Goal: Task Accomplishment & Management: Use online tool/utility

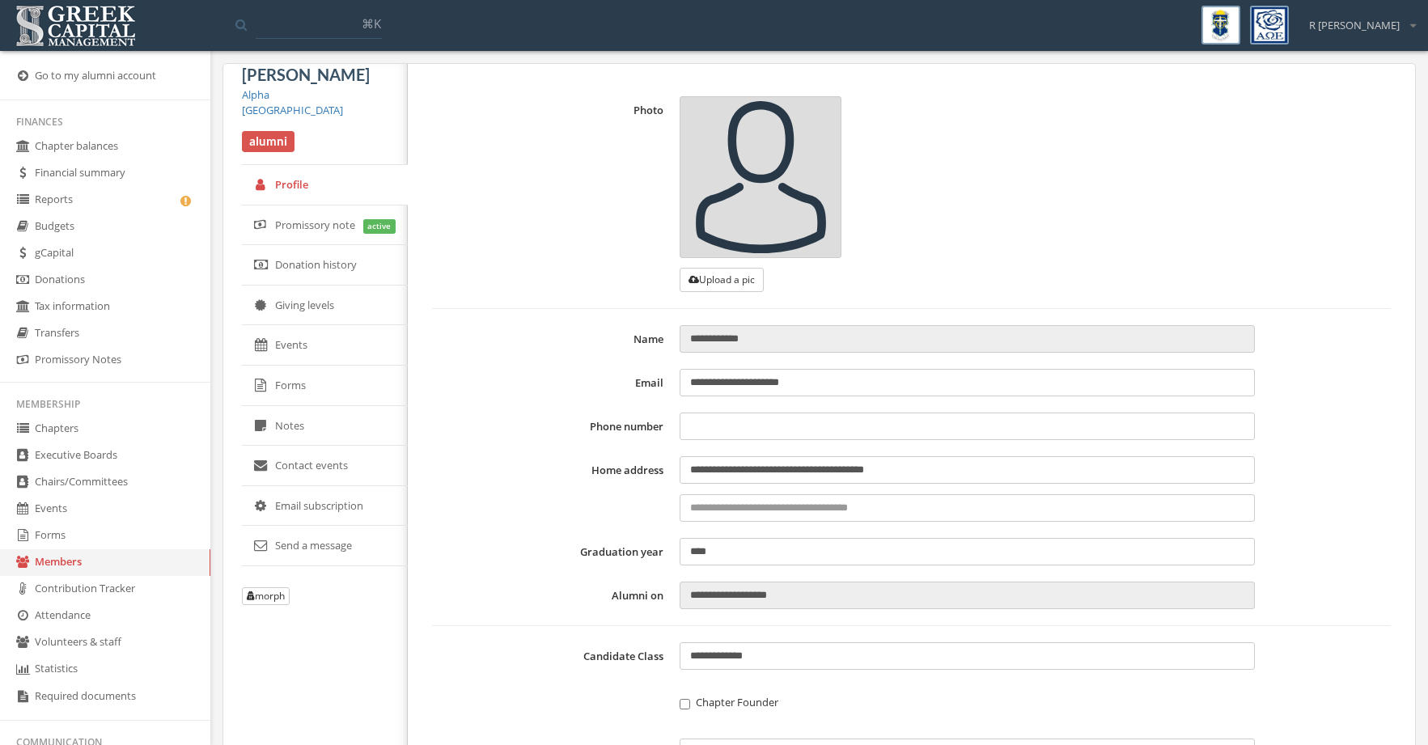
type input "**********"
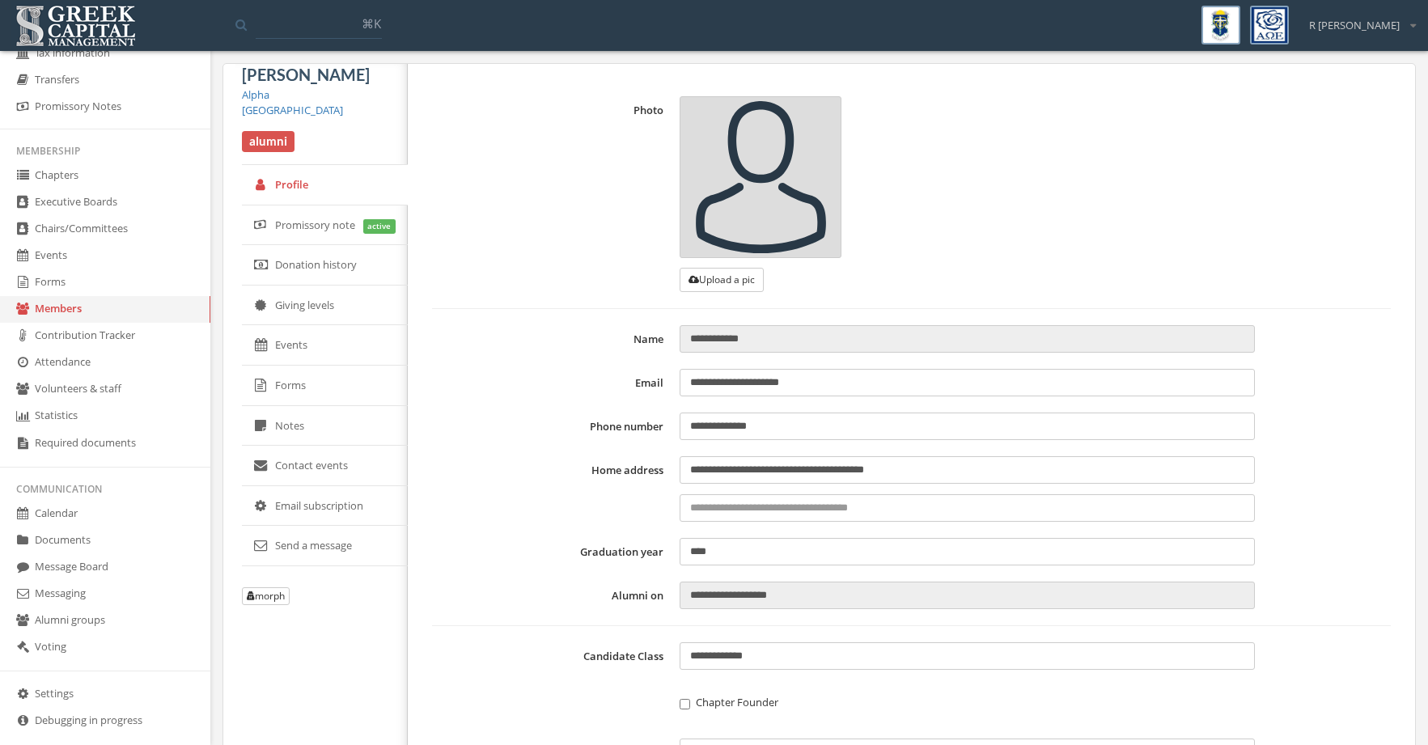
scroll to position [273, 0]
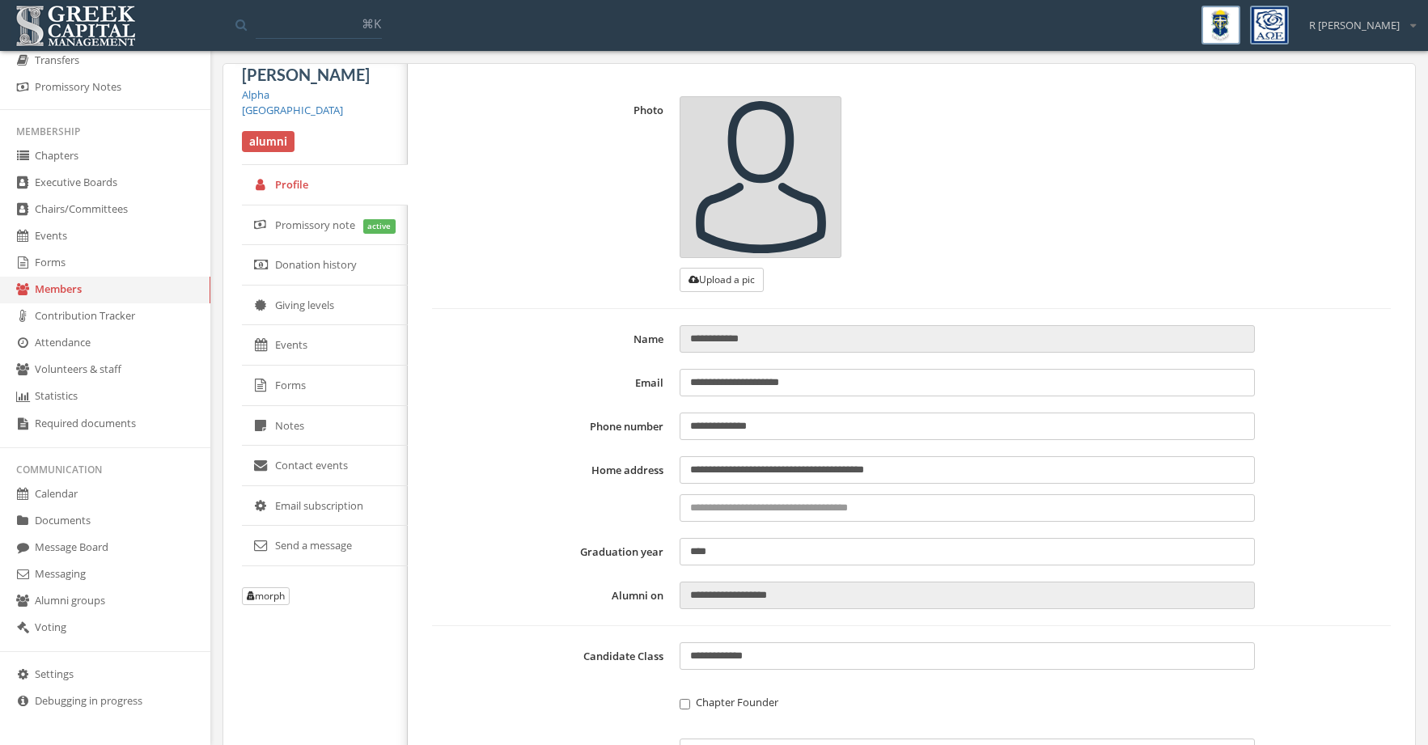
click at [123, 270] on link "Forms" at bounding box center [105, 263] width 210 height 27
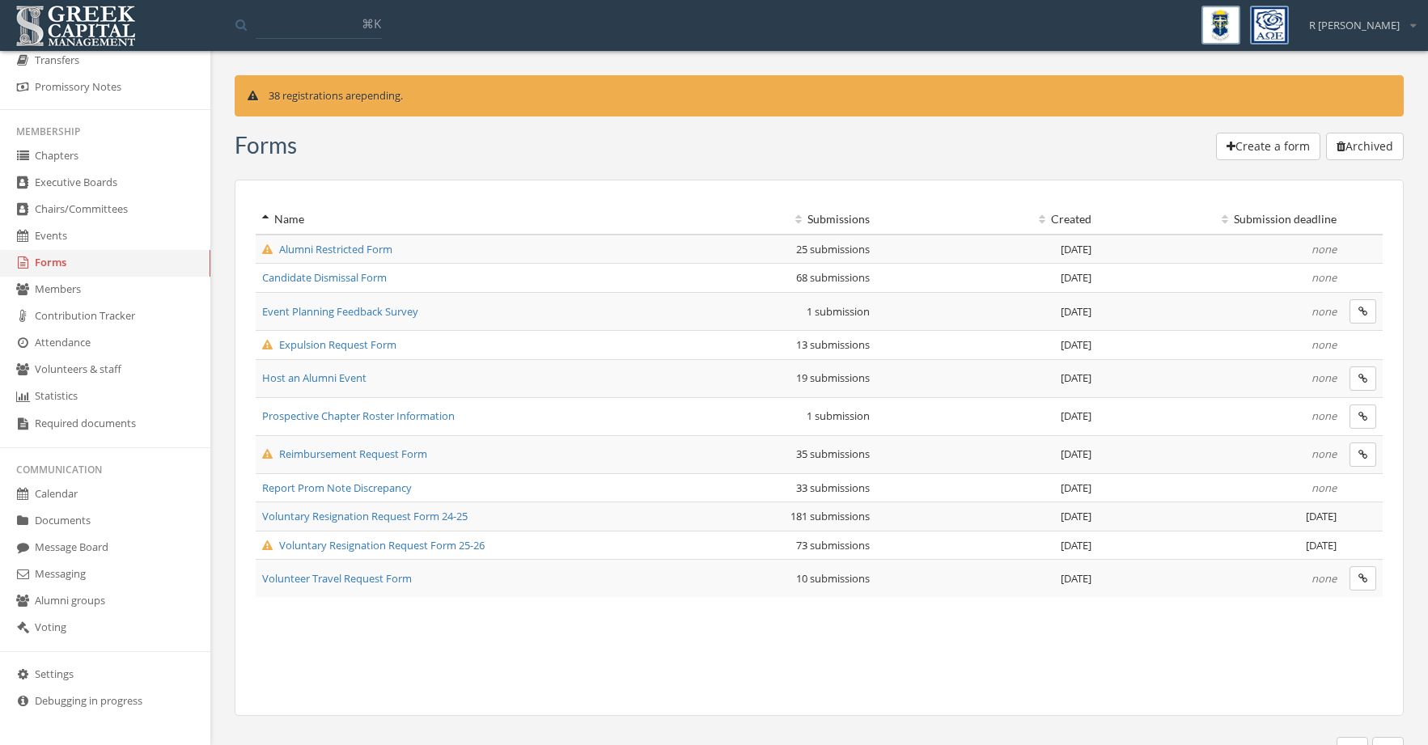
click at [408, 448] on span "Reimbursement Request Form" at bounding box center [344, 454] width 165 height 15
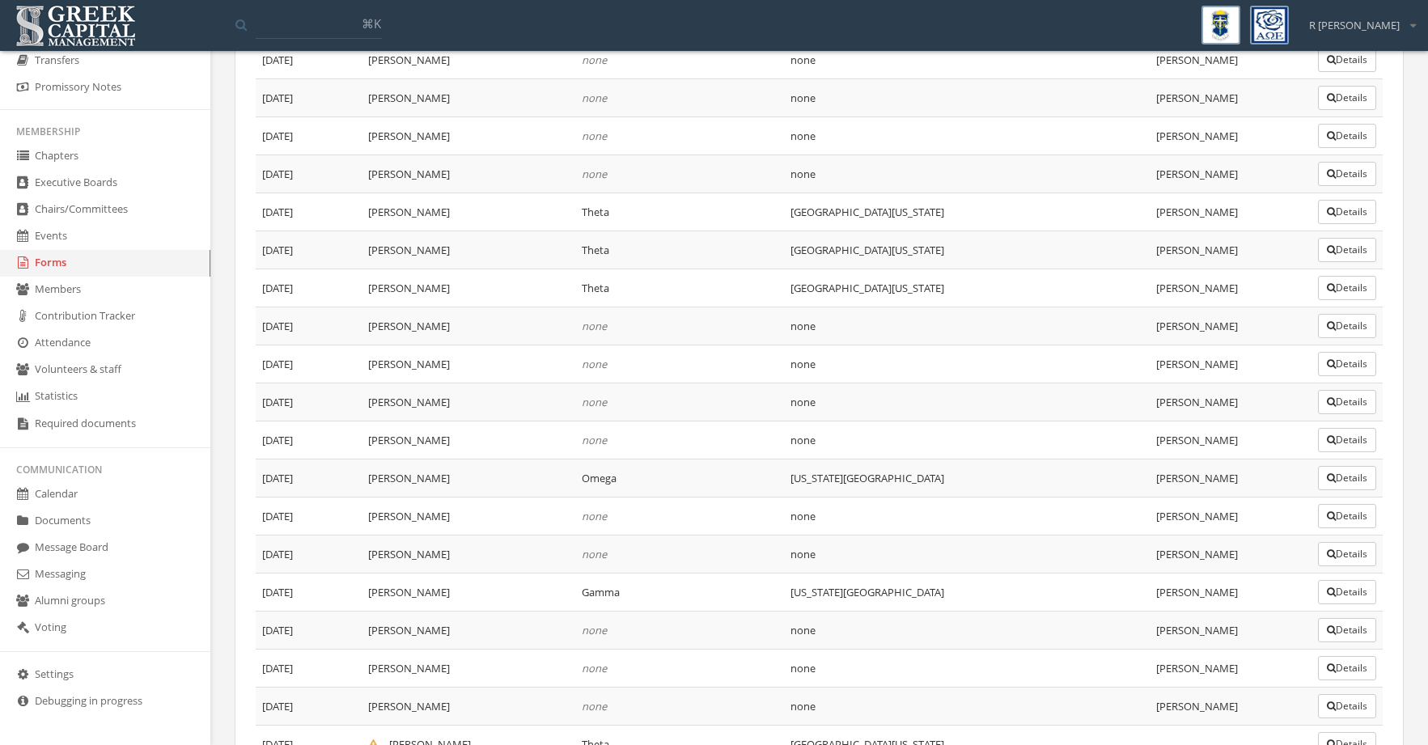
scroll to position [1123, 0]
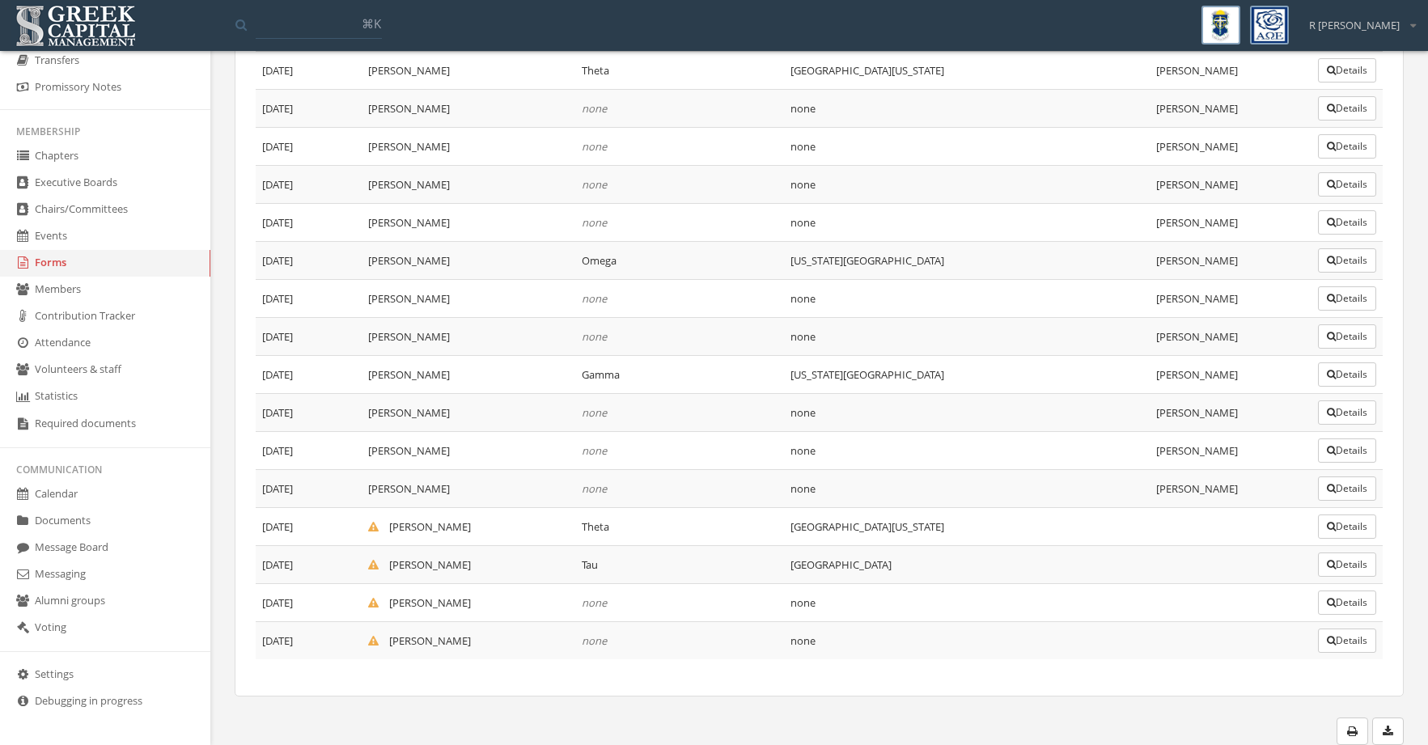
click at [1331, 524] on button "Details" at bounding box center [1347, 527] width 58 height 24
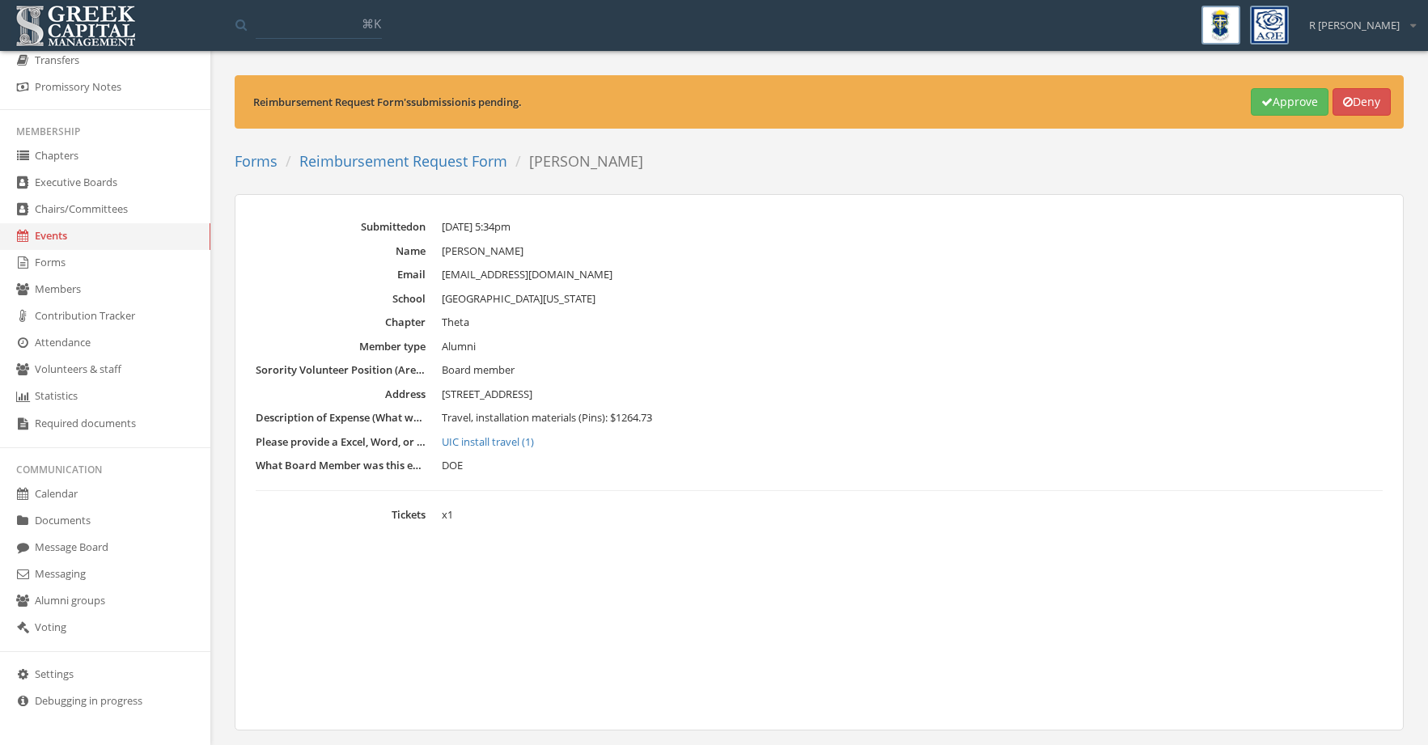
click at [1275, 106] on button "Approve" at bounding box center [1290, 102] width 78 height 28
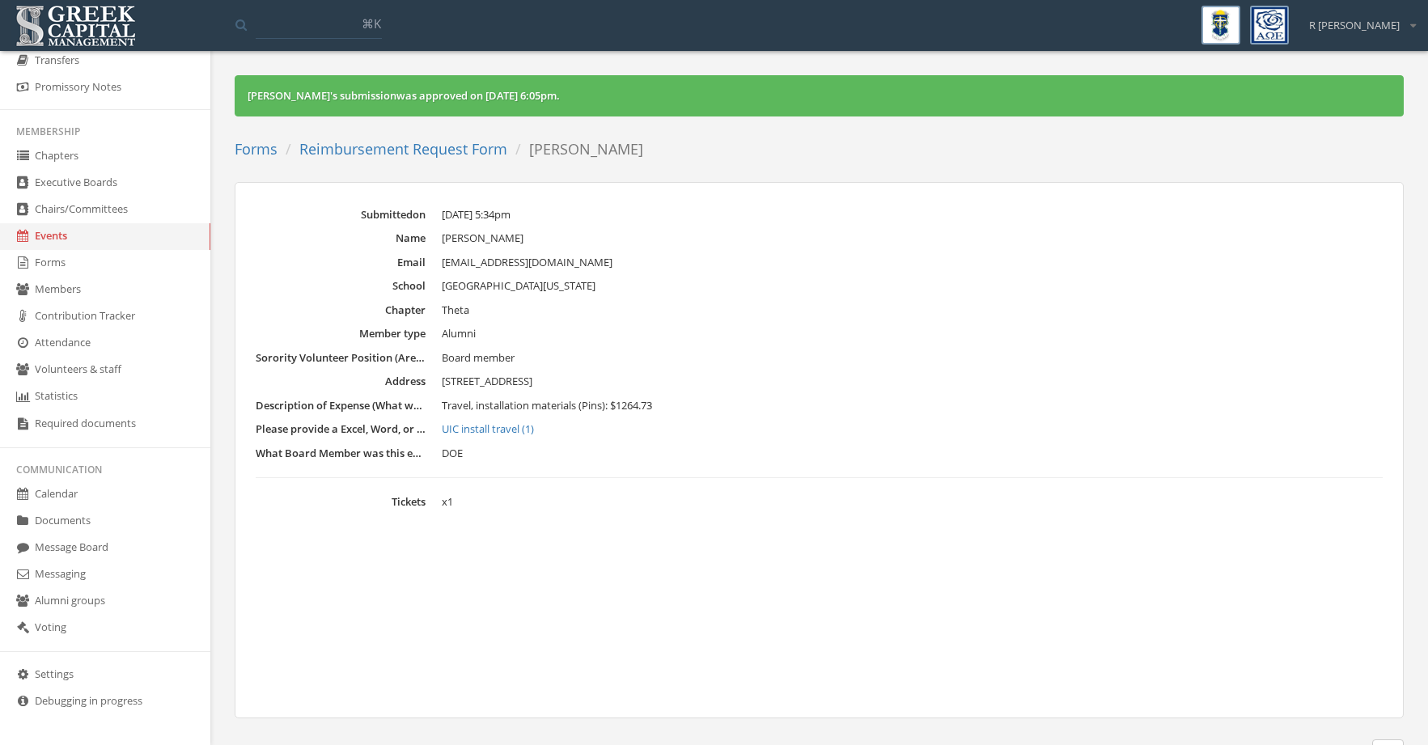
click at [499, 432] on link "UIC install travel (1)" at bounding box center [912, 430] width 941 height 16
click at [454, 152] on link "Reimbursement Request Form" at bounding box center [403, 148] width 208 height 19
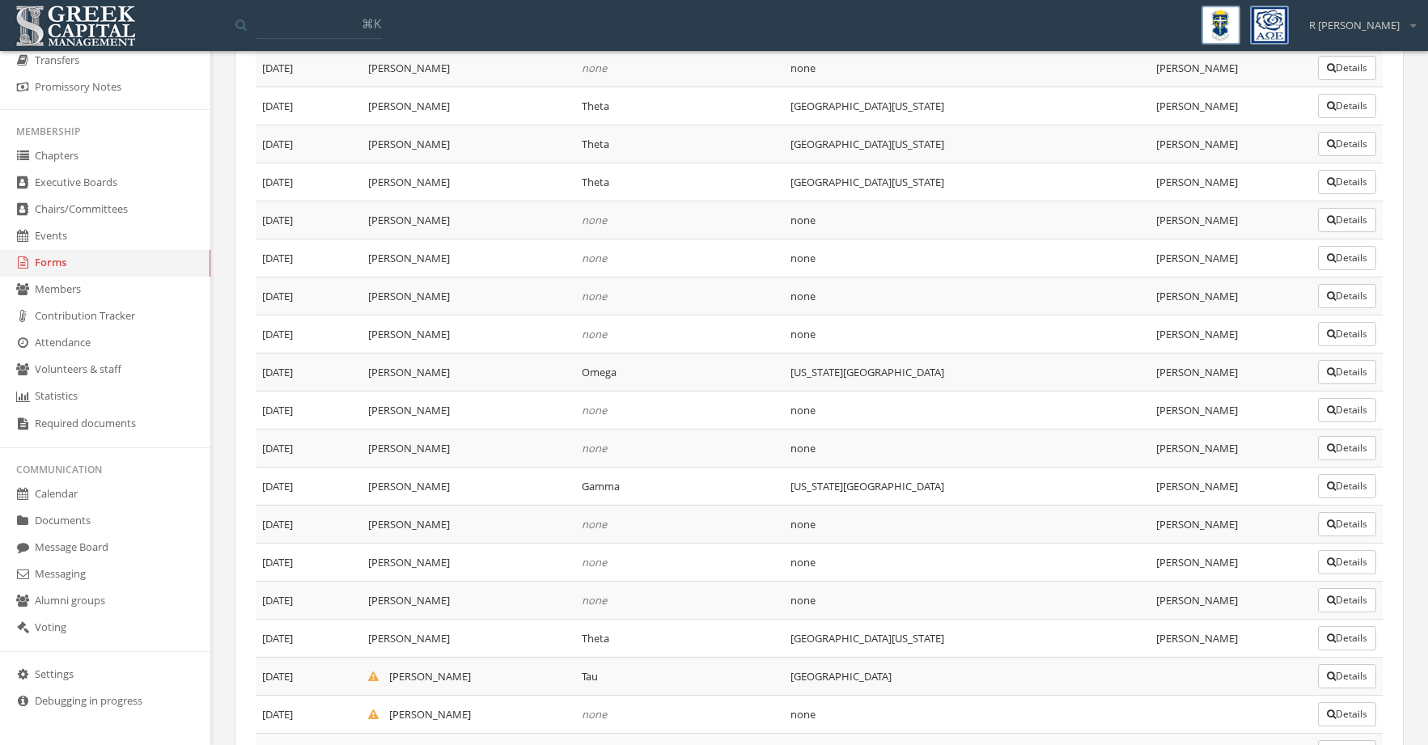
scroll to position [1123, 0]
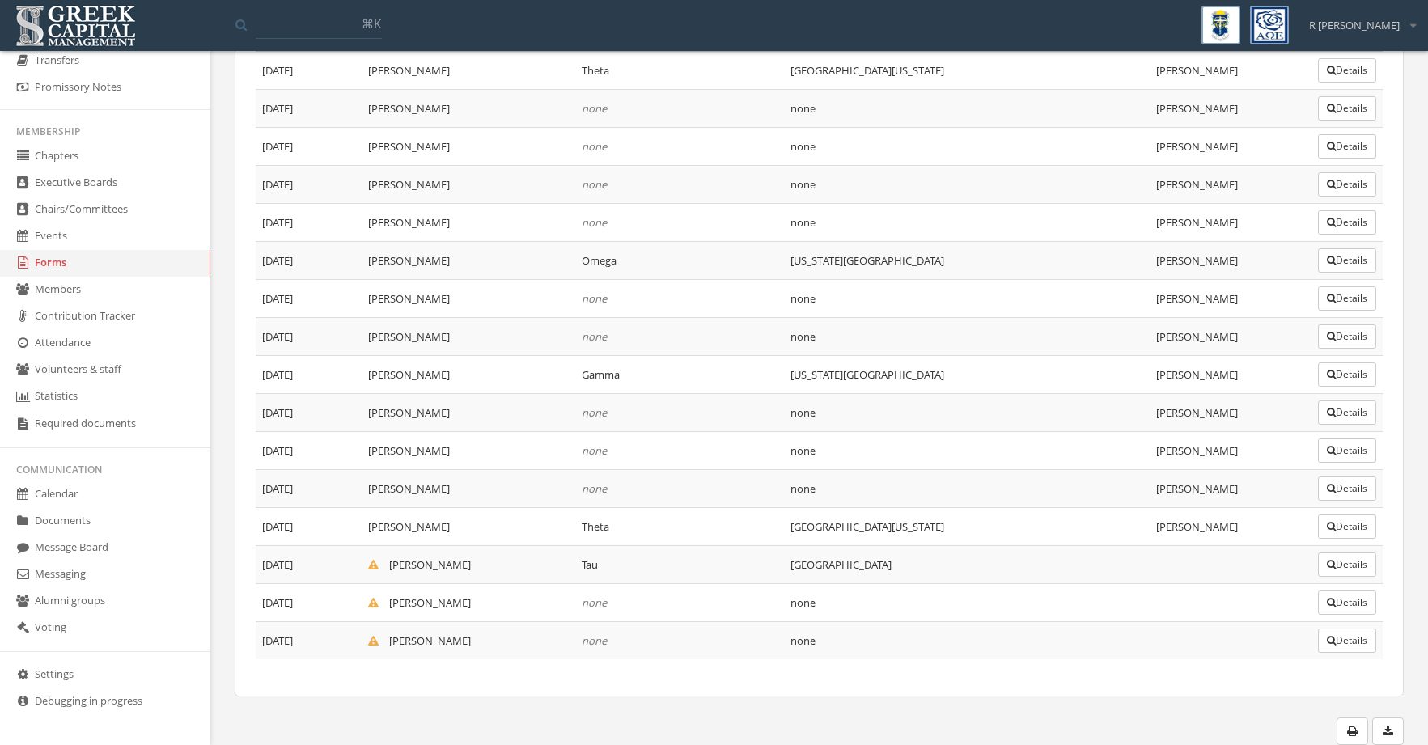
click at [1361, 568] on button "Details" at bounding box center [1347, 565] width 58 height 24
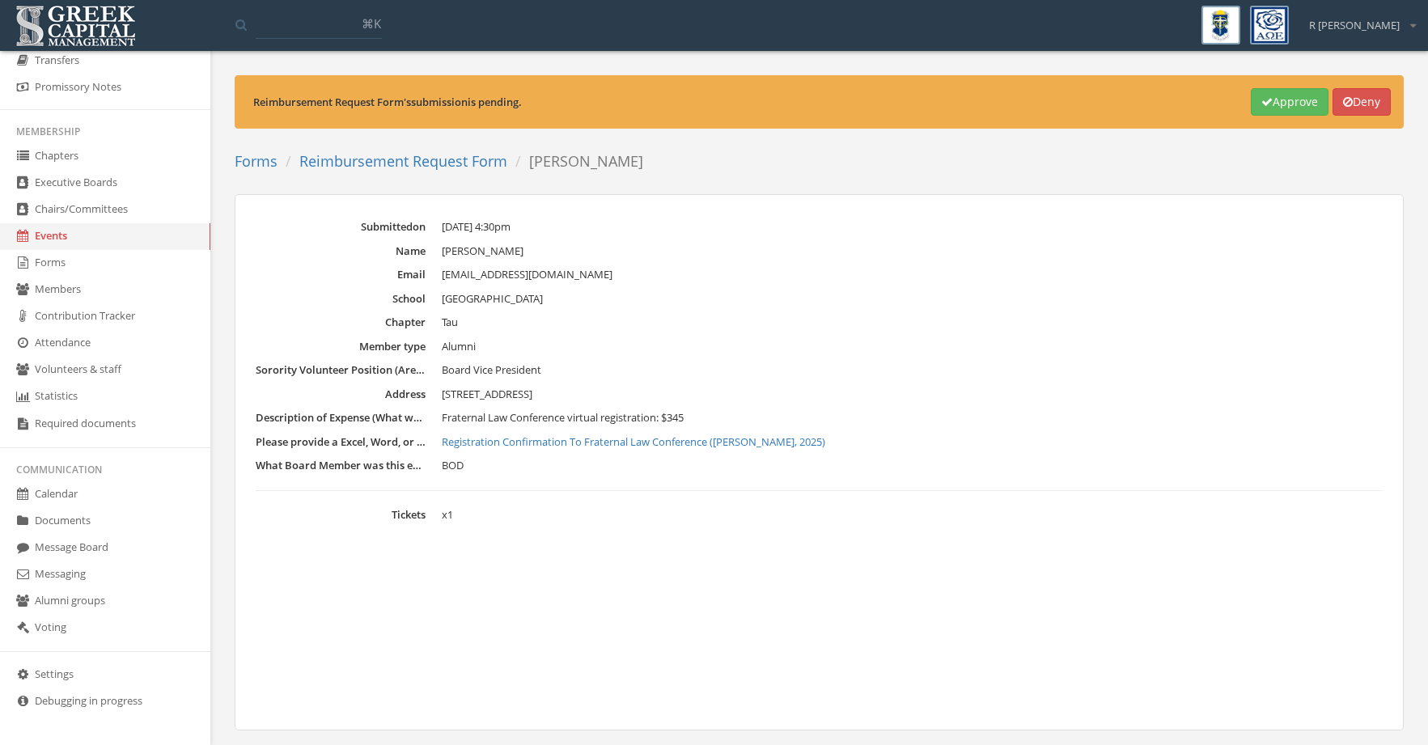
click at [596, 444] on link "Registration Confirmation To Fraternal Law Conference ([PERSON_NAME], 2025)" at bounding box center [912, 443] width 941 height 16
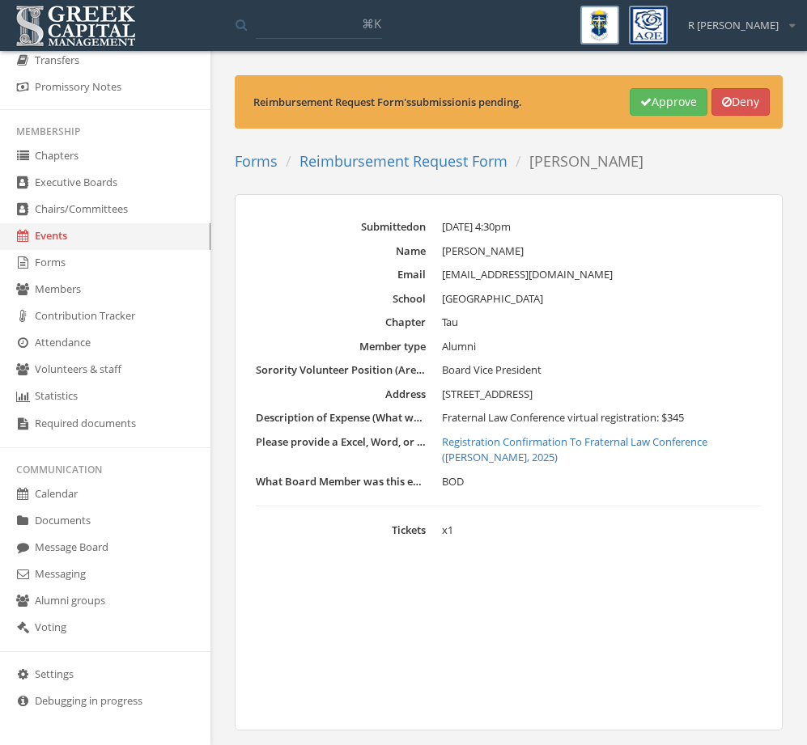
click at [652, 102] on button "Approve" at bounding box center [669, 102] width 78 height 28
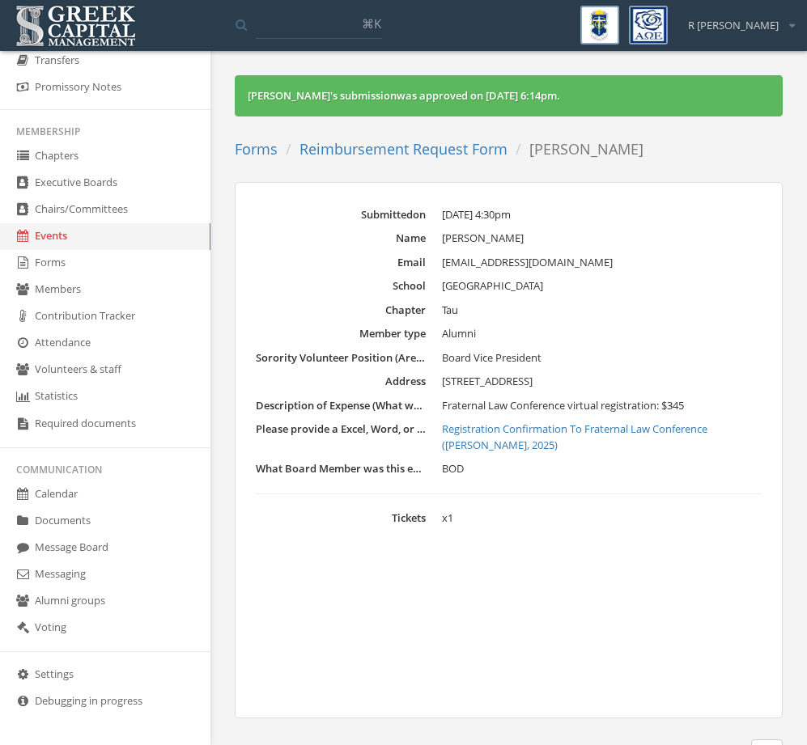
click at [464, 146] on link "Reimbursement Request Form" at bounding box center [403, 148] width 208 height 19
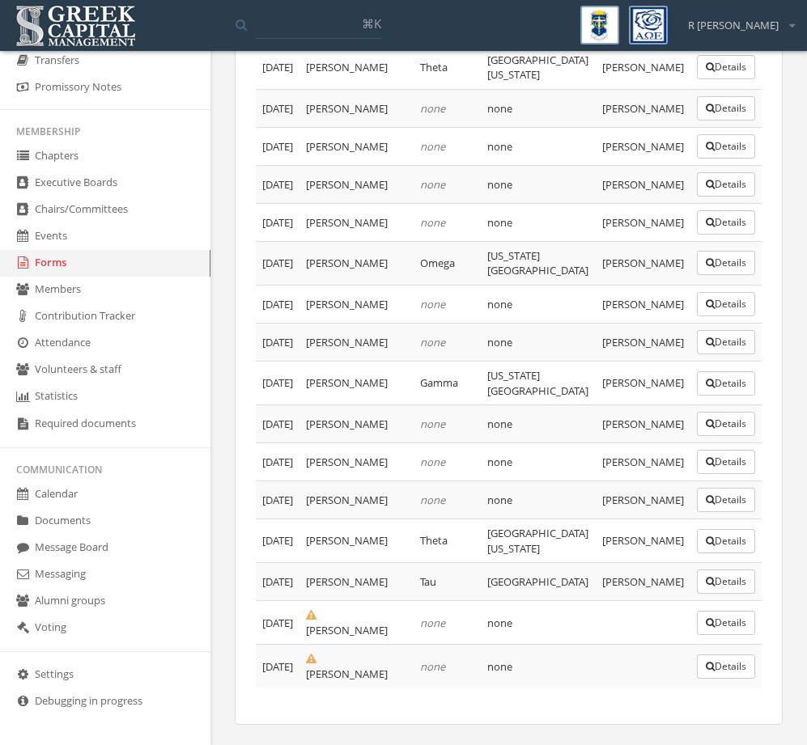
scroll to position [1331, 0]
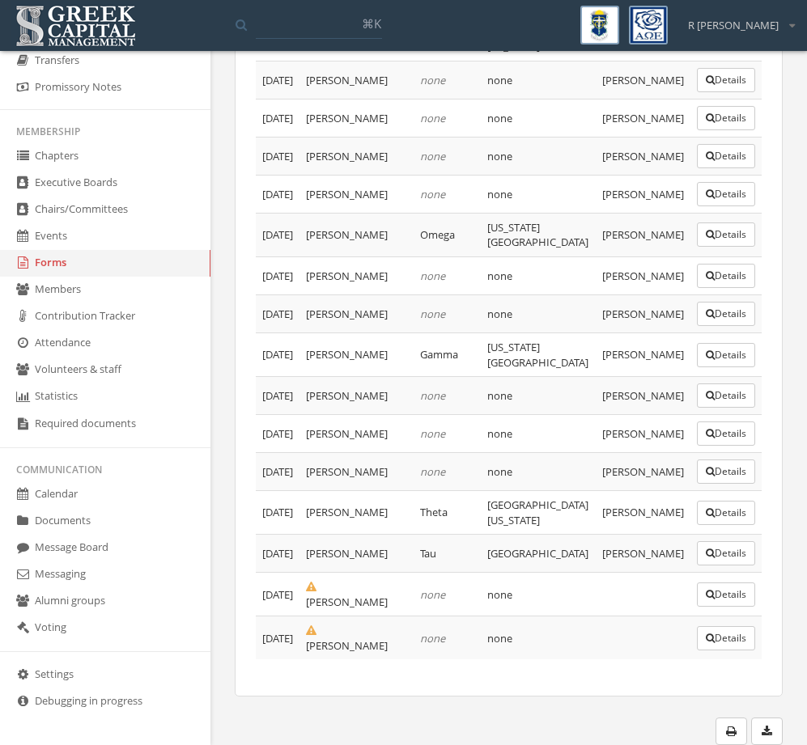
click at [711, 598] on button "Details" at bounding box center [726, 595] width 58 height 24
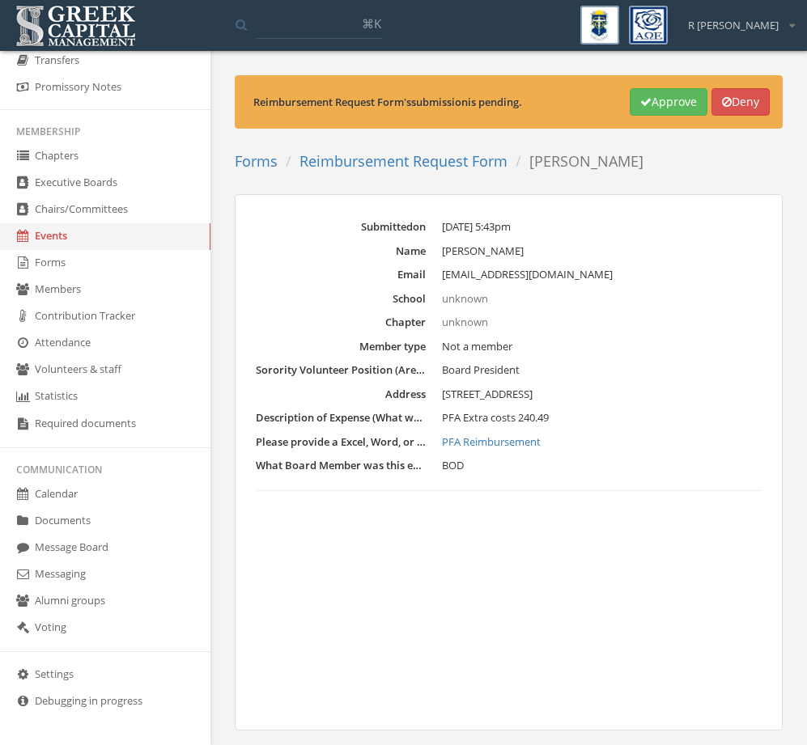
click at [506, 439] on link "PFA Reimbursement" at bounding box center [602, 443] width 320 height 16
click at [647, 108] on button "Approve" at bounding box center [669, 102] width 78 height 28
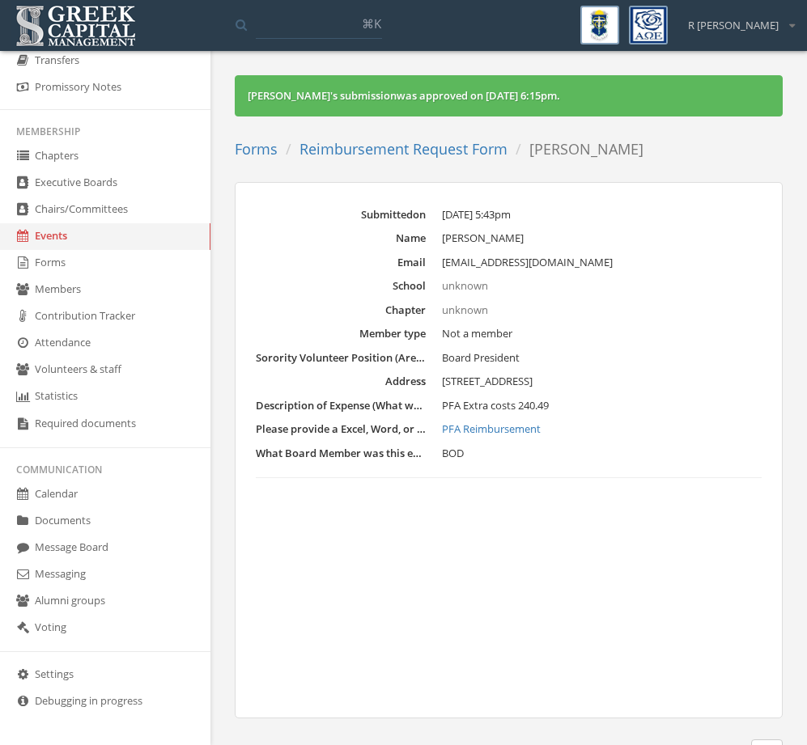
click at [422, 146] on link "Reimbursement Request Form" at bounding box center [403, 148] width 208 height 19
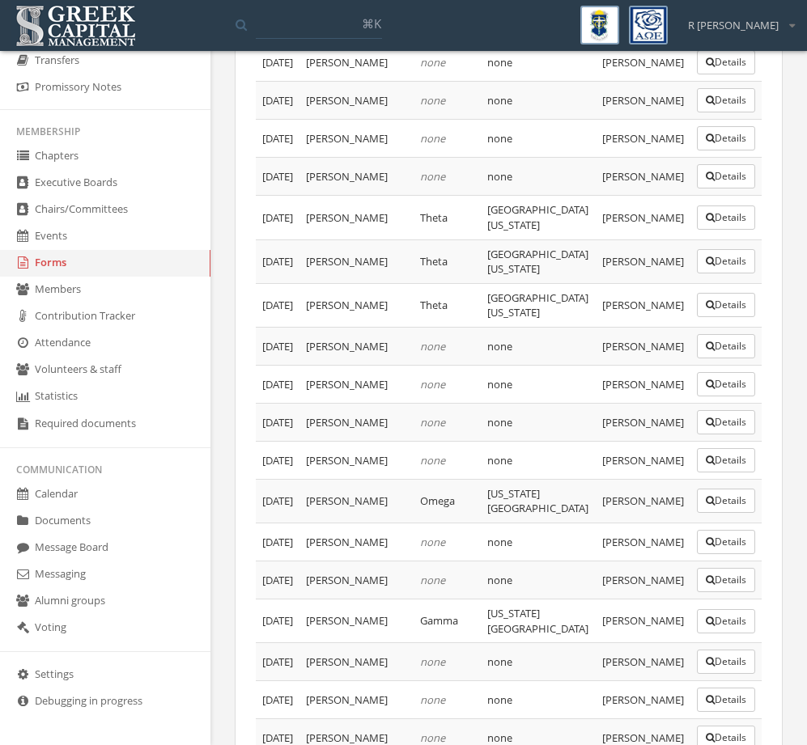
scroll to position [1331, 0]
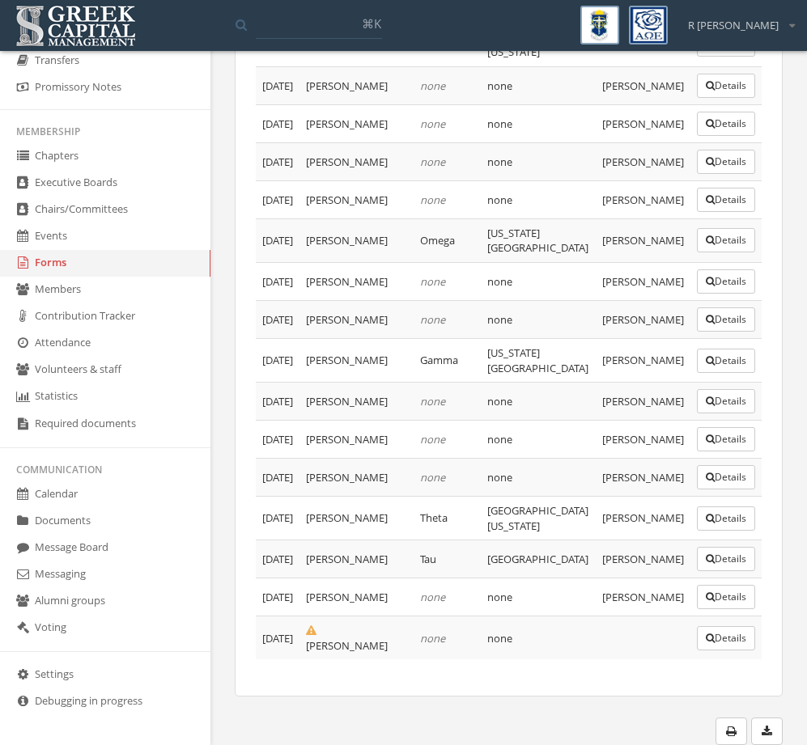
click at [717, 636] on button "Details" at bounding box center [726, 638] width 58 height 24
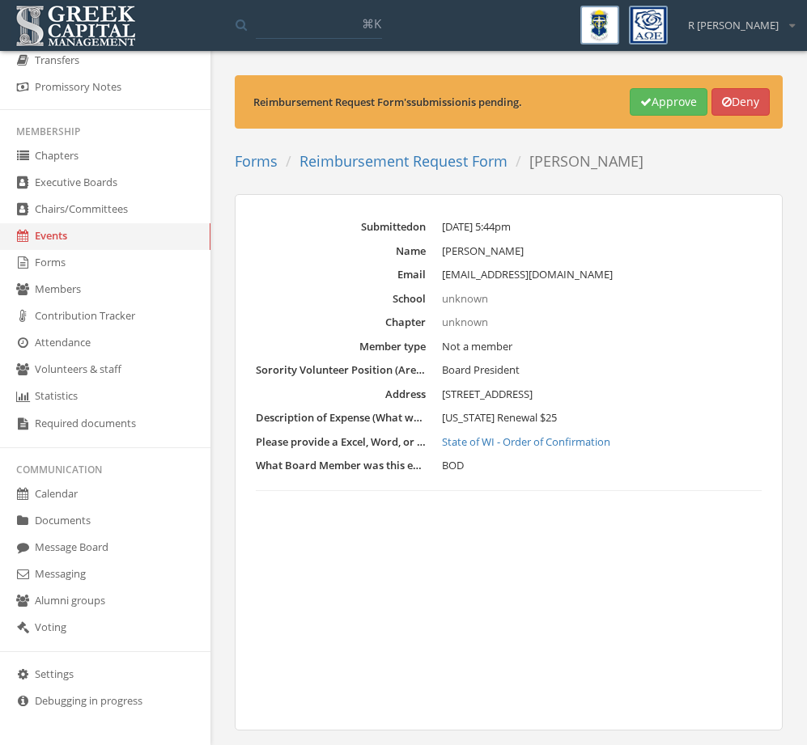
click at [470, 443] on link "State of WI - Order of Confirmation" at bounding box center [602, 443] width 320 height 16
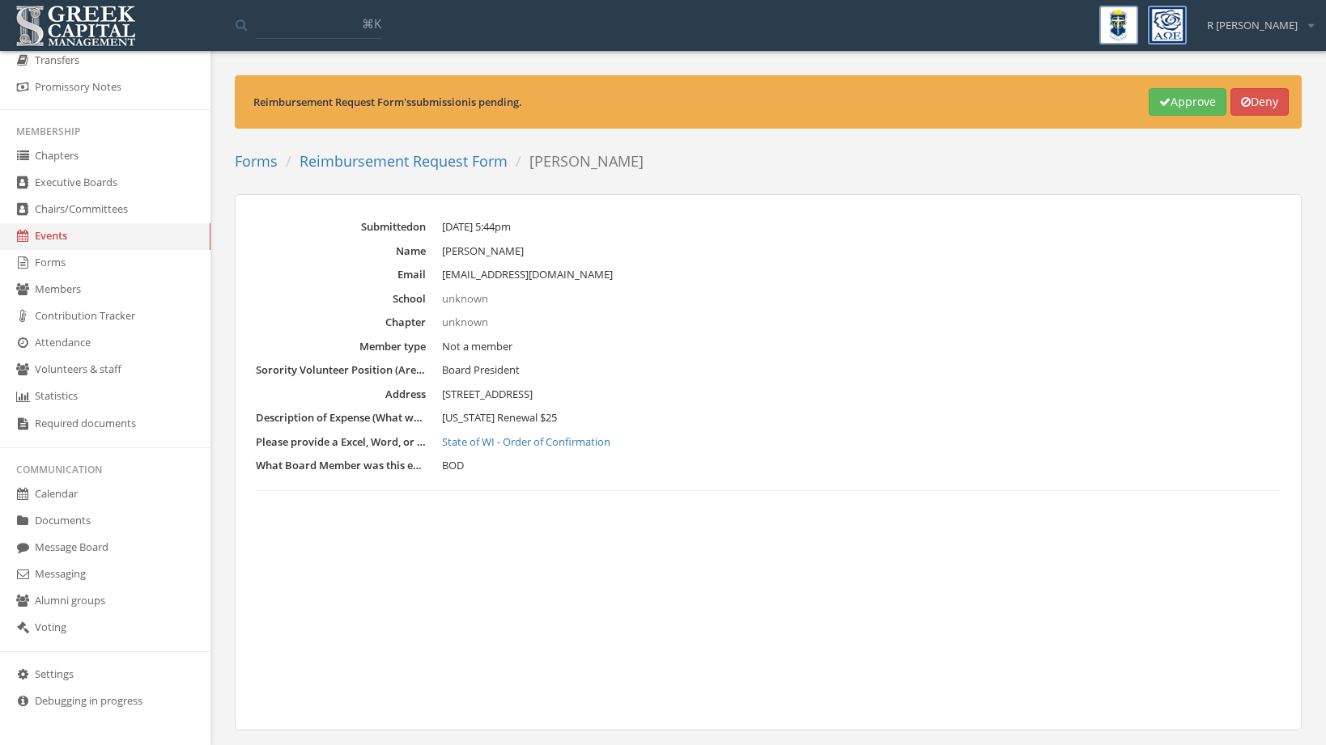
click at [1166, 105] on button "Approve" at bounding box center [1187, 102] width 78 height 28
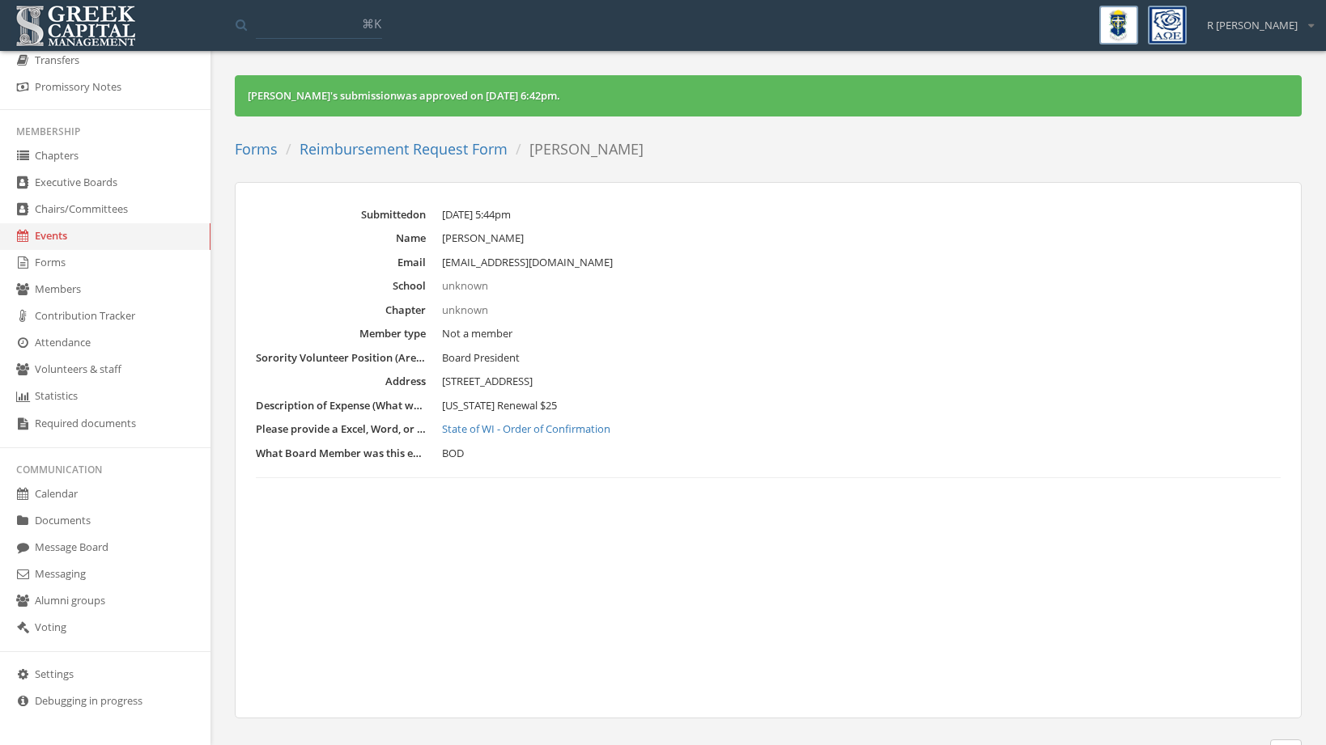
click at [421, 149] on link "Reimbursement Request Form" at bounding box center [403, 148] width 208 height 19
